Goal: Task Accomplishment & Management: Manage account settings

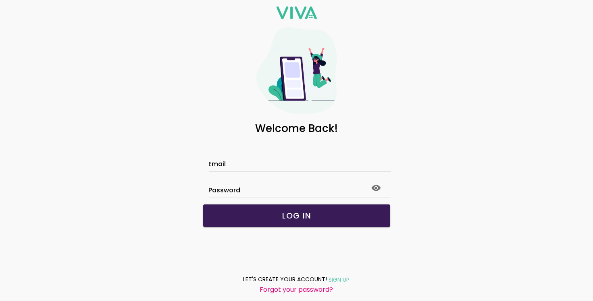
click at [246, 166] on input "Email" at bounding box center [297, 165] width 176 height 7
type input "**********"
click at [0, 0] on slot "LOG IN" at bounding box center [0, 0] width 0 height 0
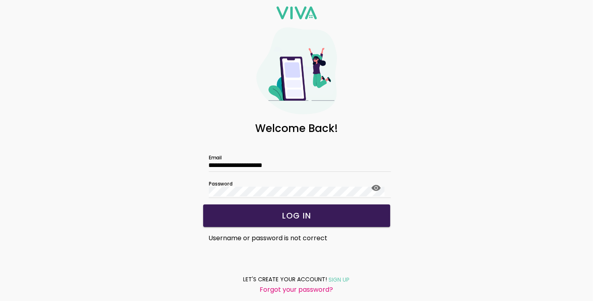
click at [0, 0] on slot "LOG IN" at bounding box center [0, 0] width 0 height 0
click at [377, 190] on icon at bounding box center [376, 188] width 10 height 10
click at [288, 209] on button "LOG IN" at bounding box center [296, 216] width 187 height 23
click at [270, 191] on label "Password" at bounding box center [297, 186] width 176 height 23
